Goal: Book appointment/travel/reservation

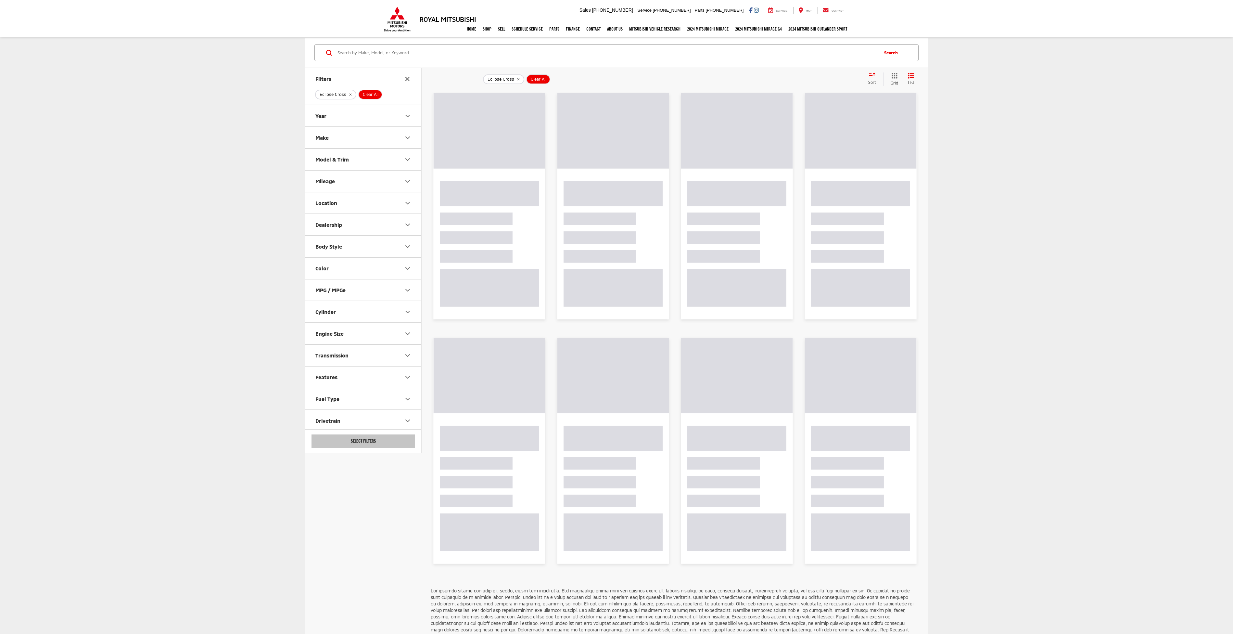
select select "7"
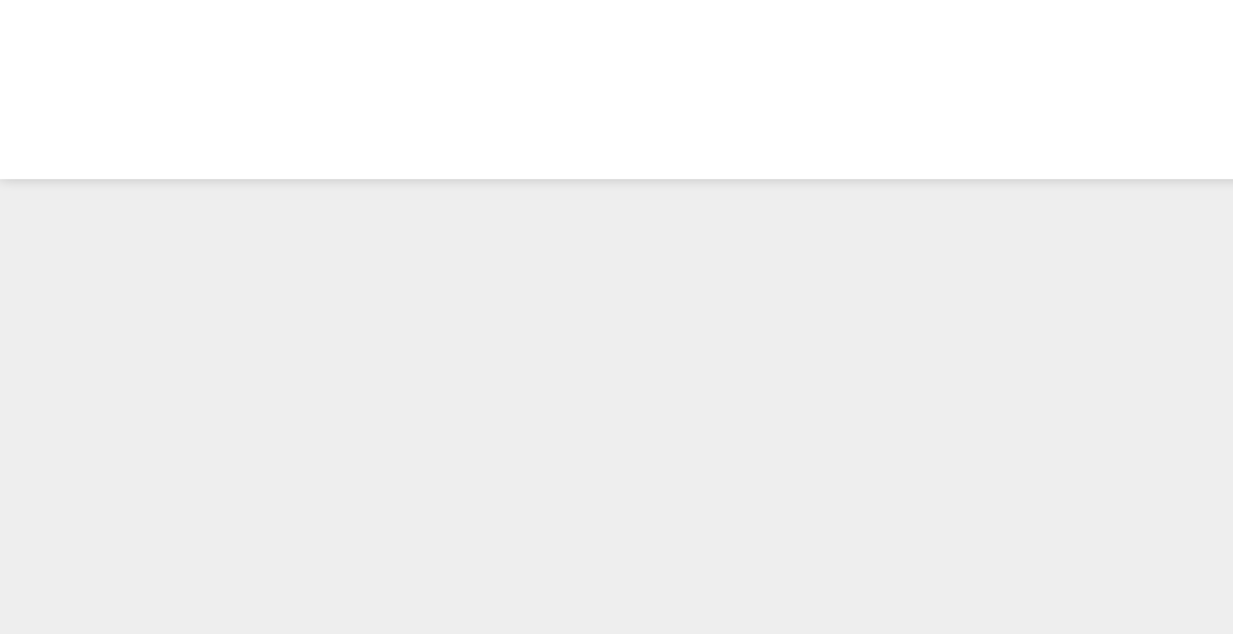
click at [430, 150] on img "2025 Mitsubishi Eclipse Cross SE 0" at bounding box center [489, 136] width 118 height 89
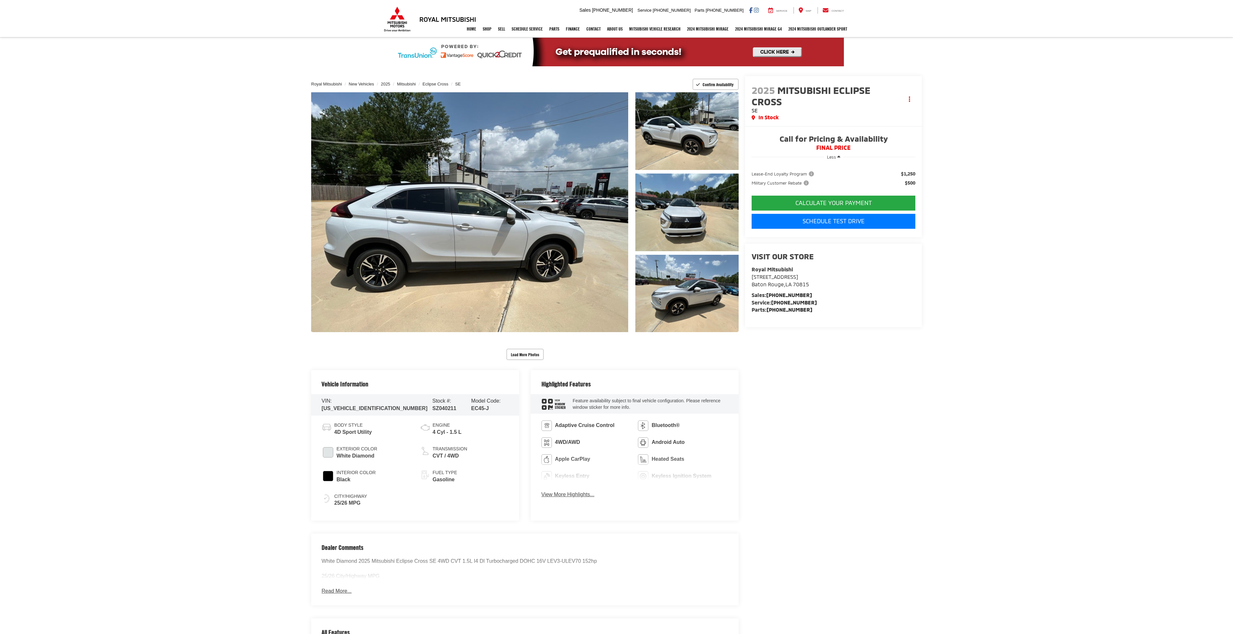
select select "7"
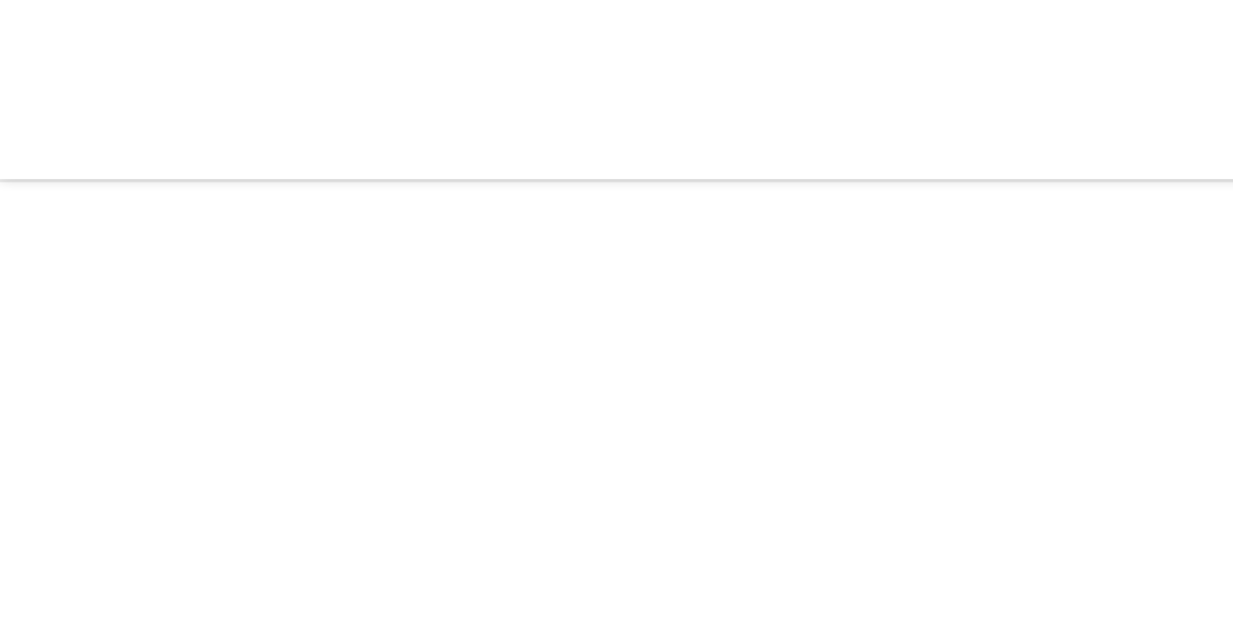
click at [171, 633] on html "Royal Mitsubishi [STREET_ADDRESS] Sales Mobile Sales [PHONE_NUMBER] Service [PH…" at bounding box center [616, 570] width 1233 height 1140
click at [84, 633] on html "Royal Mitsubishi [STREET_ADDRESS] Sales Mobile Sales [PHONE_NUMBER] Service [PH…" at bounding box center [616, 570] width 1233 height 1140
click at [171, 633] on html "Royal Mitsubishi [STREET_ADDRESS] Sales Mobile Sales [PHONE_NUMBER] Service [PH…" at bounding box center [616, 570] width 1233 height 1140
